Goal: Task Accomplishment & Management: Manage account settings

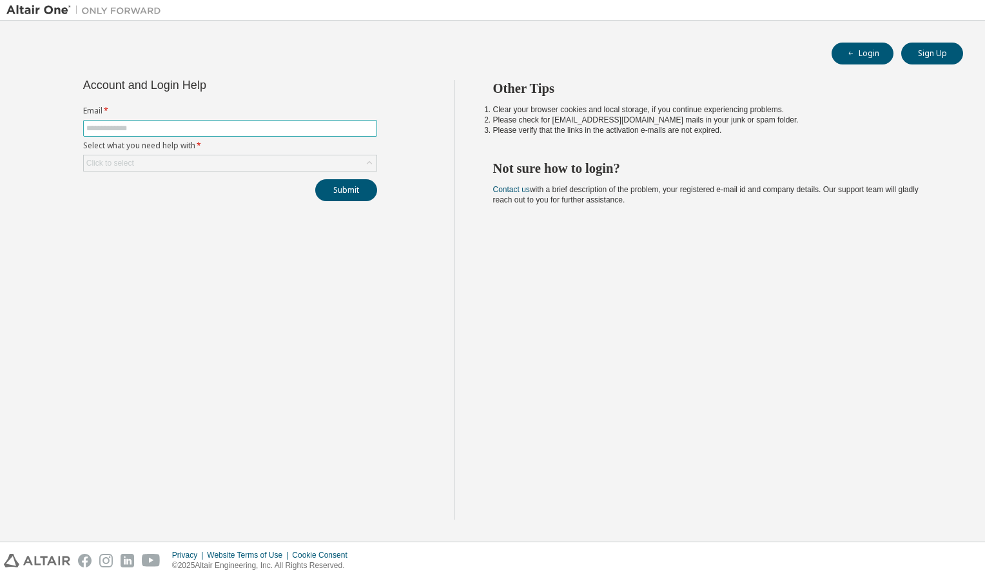
click at [257, 128] on input "text" at bounding box center [230, 128] width 288 height 10
type input "**********"
click at [215, 162] on div "Click to select" at bounding box center [230, 162] width 293 height 15
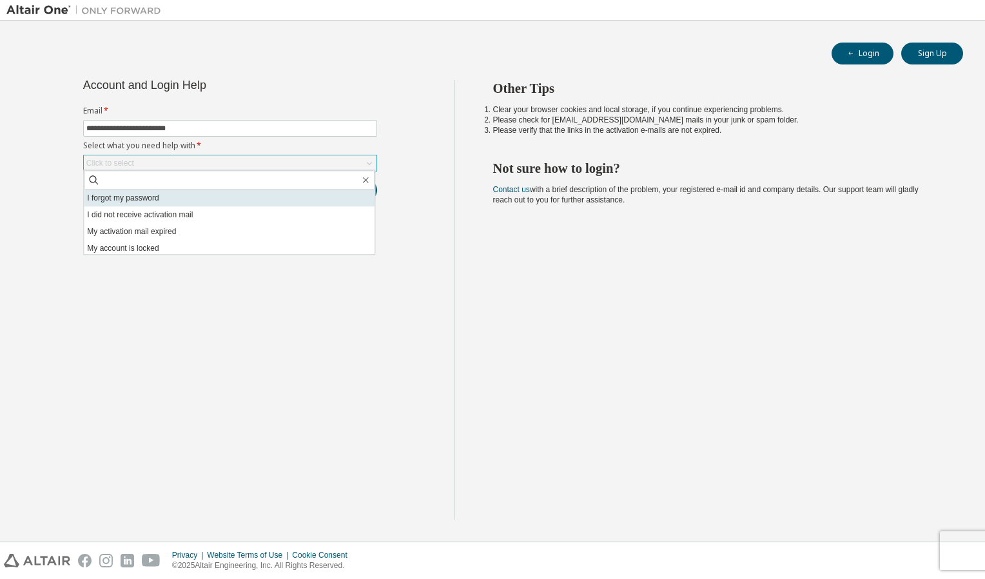
click at [227, 202] on li "I forgot my password" at bounding box center [229, 198] width 291 height 17
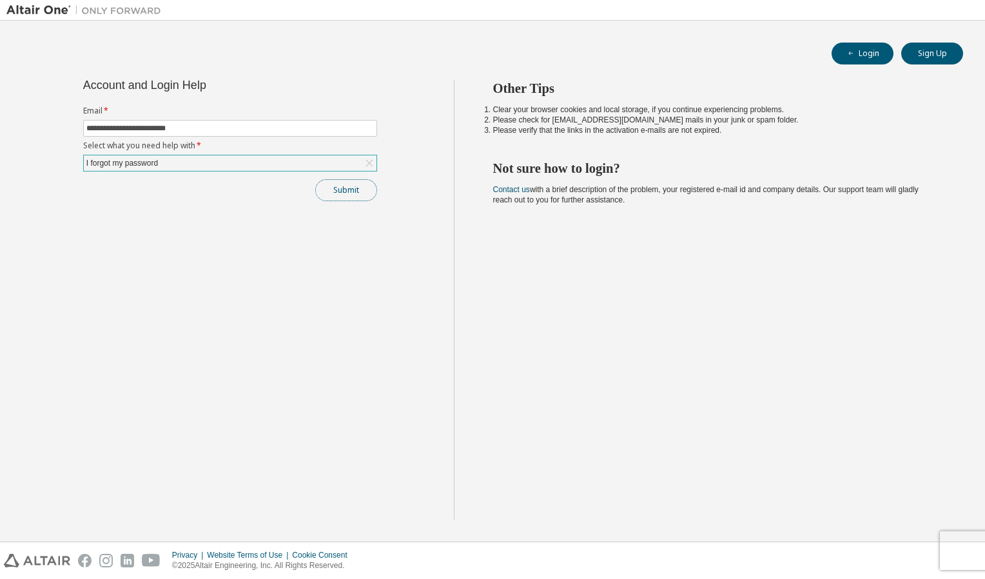
click at [328, 188] on button "Submit" at bounding box center [346, 190] width 62 height 22
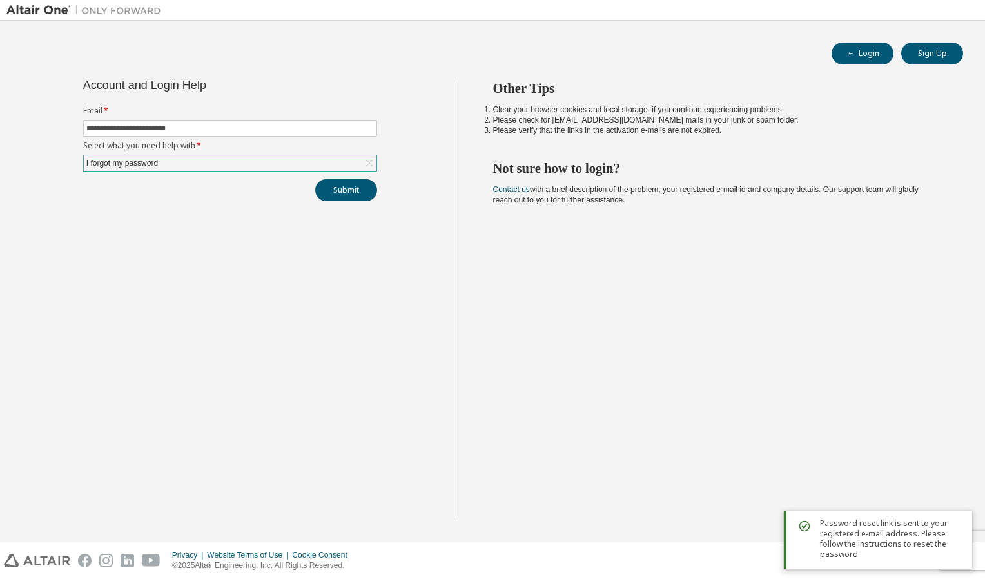
click at [577, 34] on div "**********" at bounding box center [492, 281] width 972 height 508
click at [246, 159] on div "I forgot my password" at bounding box center [230, 162] width 293 height 15
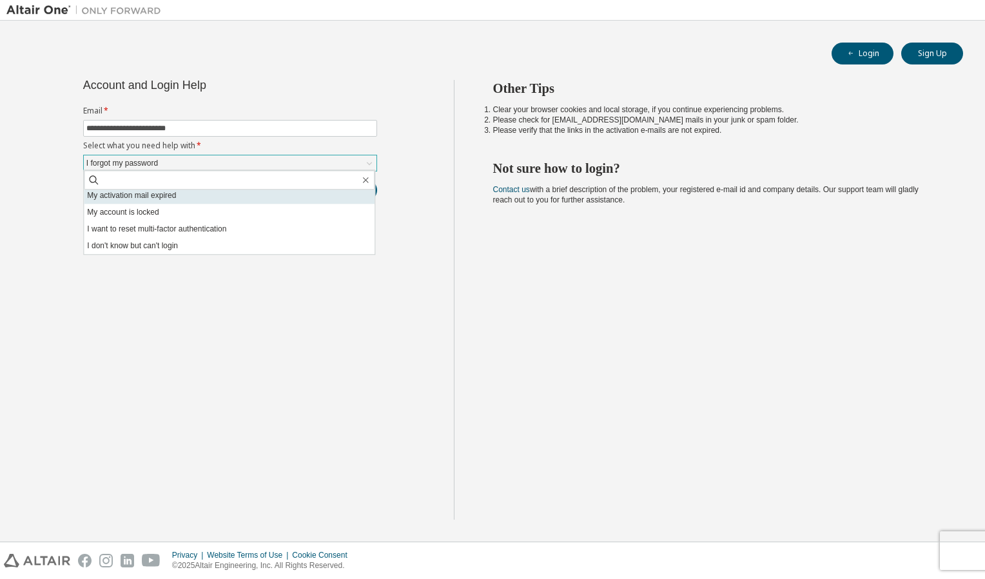
scroll to position [36, 0]
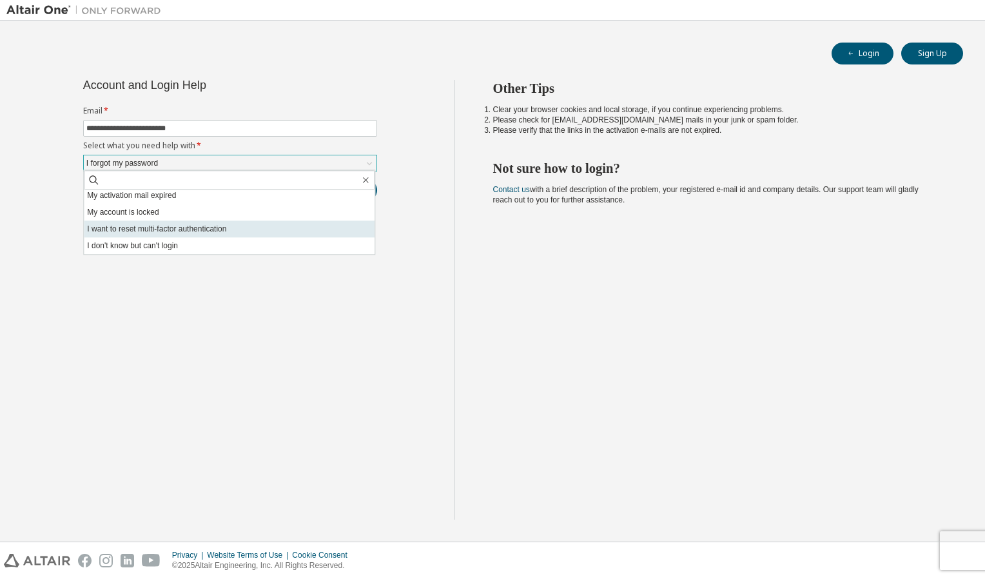
click at [186, 231] on li "I want to reset multi-factor authentication" at bounding box center [229, 228] width 291 height 17
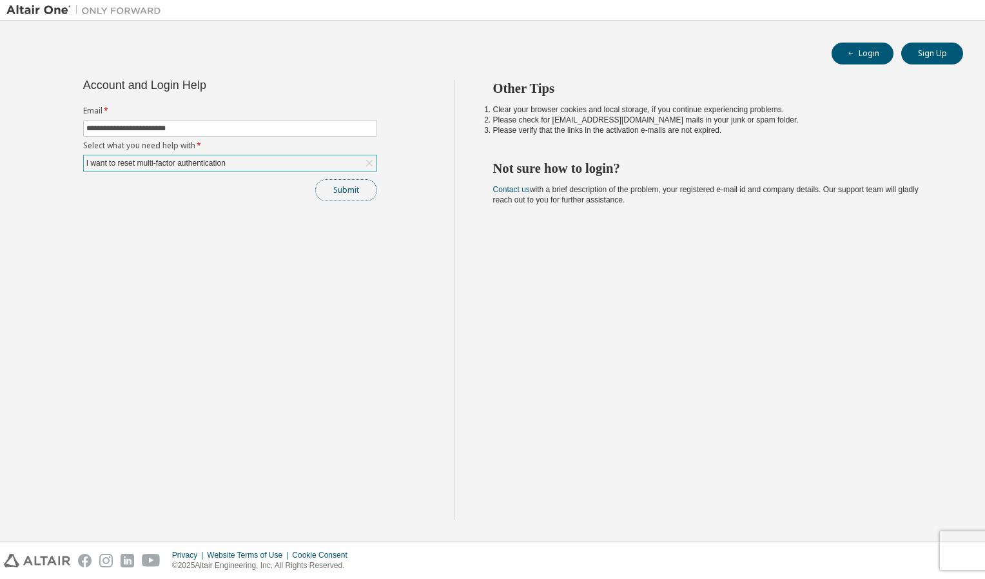
click at [347, 193] on button "Submit" at bounding box center [346, 190] width 62 height 22
click at [277, 161] on div "I want to reset multi-factor authentication" at bounding box center [230, 162] width 293 height 15
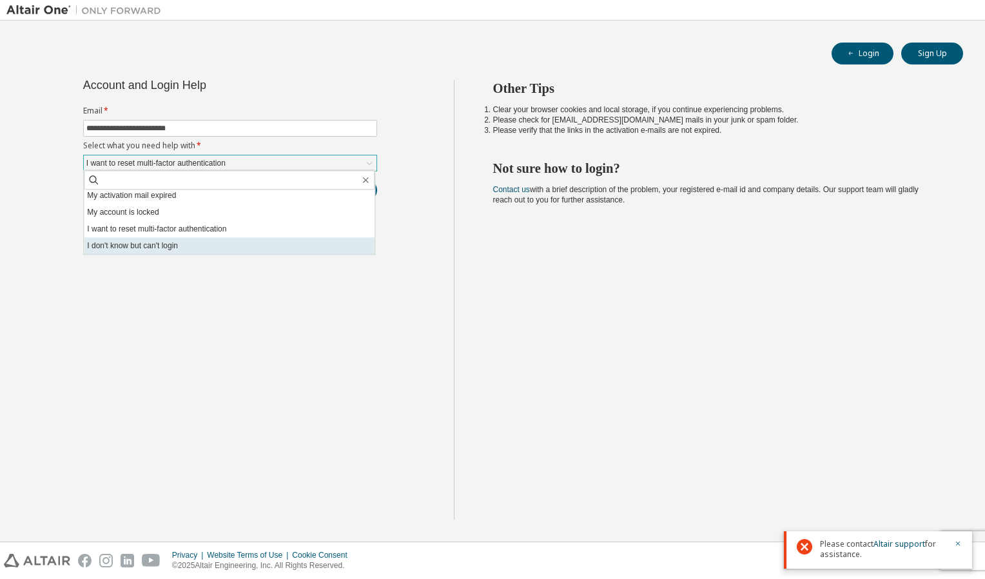
click at [237, 237] on li "I don't know but can't login" at bounding box center [229, 245] width 291 height 17
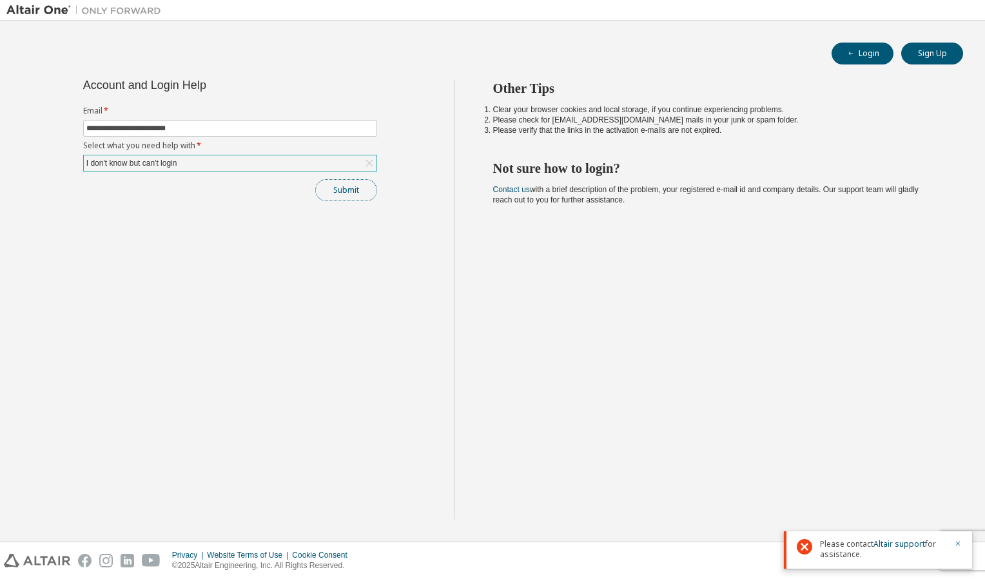
click at [327, 193] on button "Submit" at bounding box center [346, 190] width 62 height 22
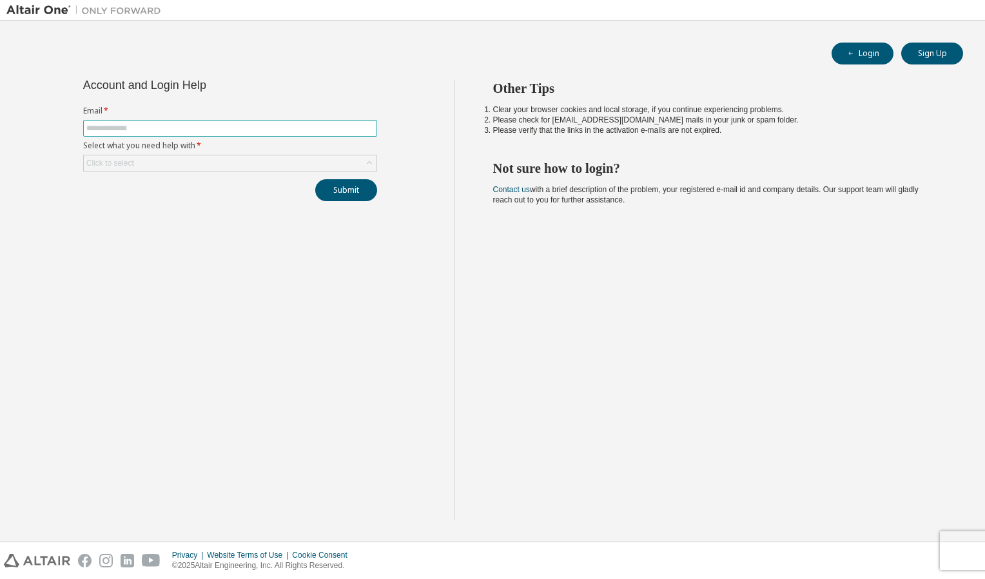
click at [285, 126] on input "text" at bounding box center [230, 128] width 288 height 10
type input "**********"
click at [211, 159] on div "Click to select" at bounding box center [230, 162] width 293 height 15
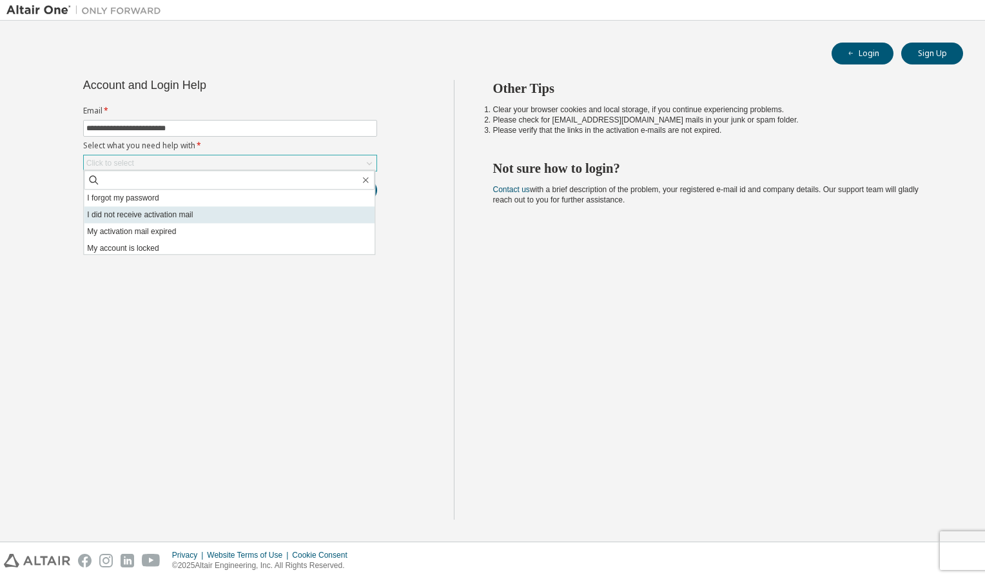
scroll to position [36, 0]
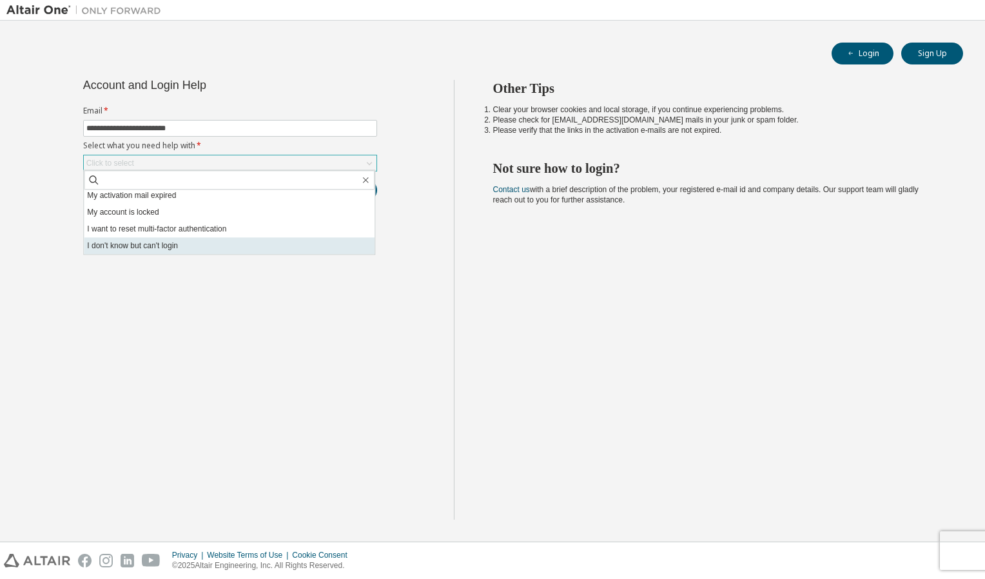
click at [174, 240] on li "I don't know but can't login" at bounding box center [229, 245] width 291 height 17
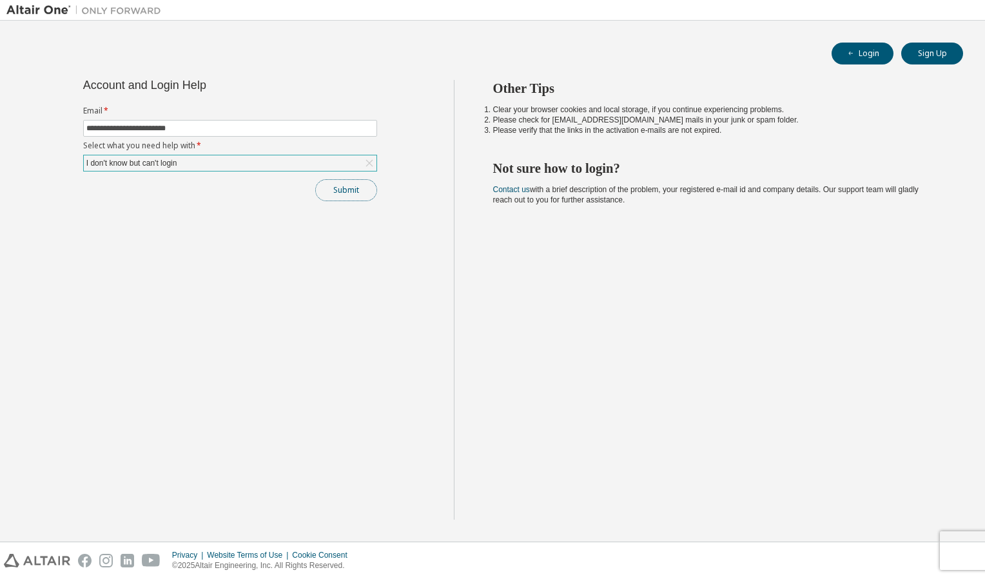
click at [330, 191] on button "Submit" at bounding box center [346, 190] width 62 height 22
click at [958, 540] on icon "button" at bounding box center [958, 544] width 8 height 8
